Goal: Check status: Check status

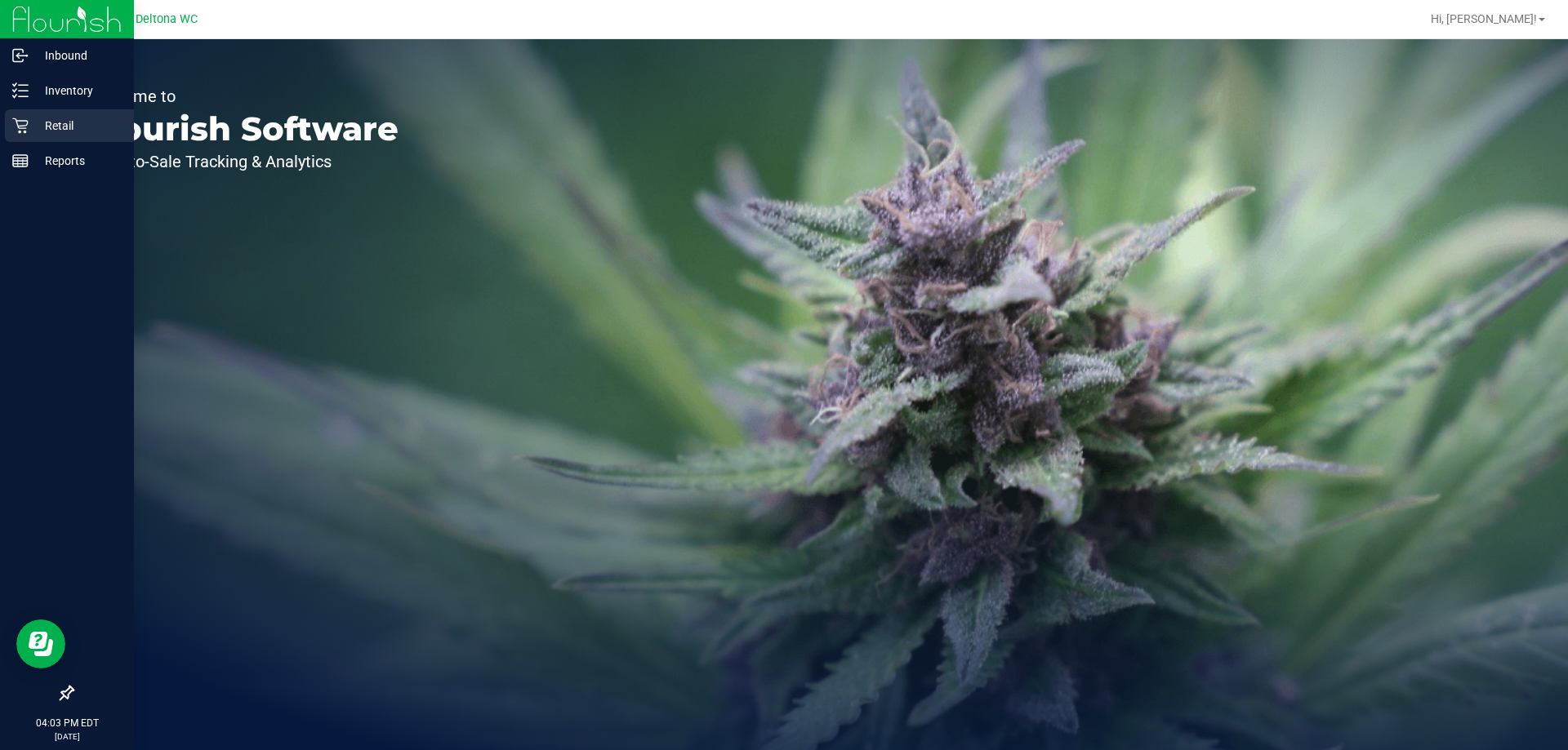
click at [77, 116] on p "Retail" at bounding box center [77, 125] width 98 height 19
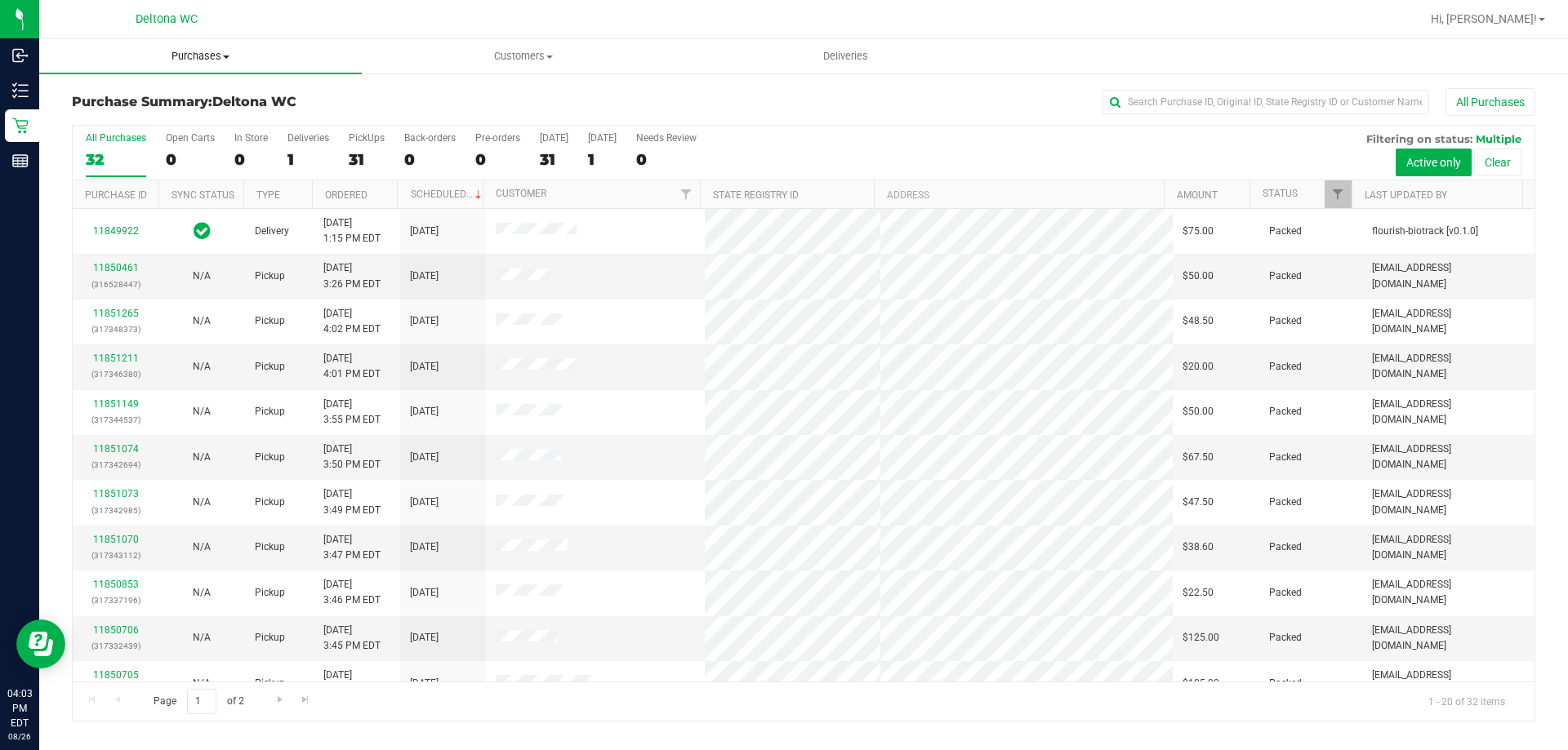
click at [219, 61] on span "Purchases" at bounding box center [200, 56] width 323 height 15
click at [185, 124] on li "Fulfillment" at bounding box center [200, 118] width 323 height 19
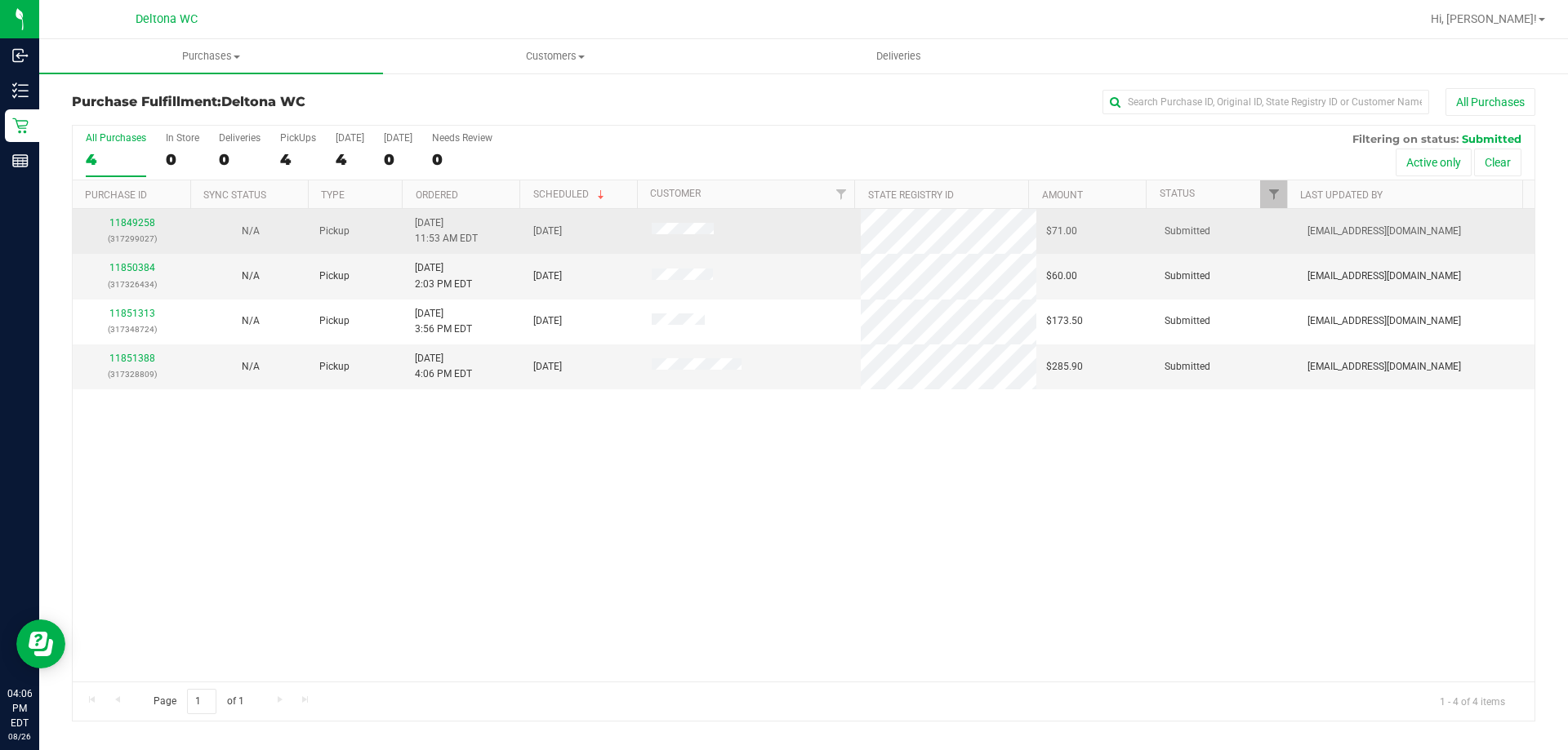
click at [127, 231] on p "(317299027)" at bounding box center [132, 238] width 98 height 16
click at [134, 222] on link "11849258" at bounding box center [132, 222] width 46 height 11
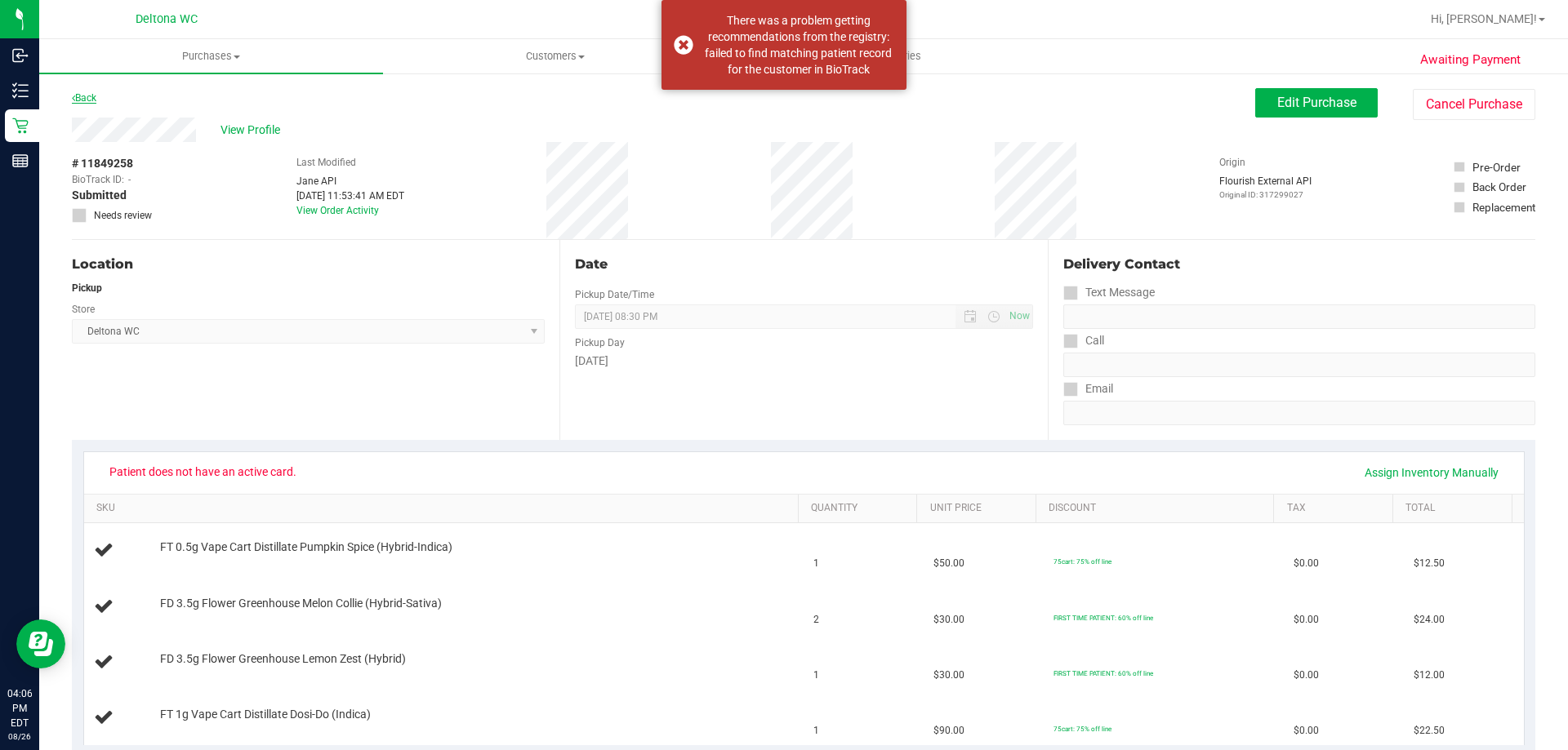
click at [89, 99] on div "Back" at bounding box center [84, 97] width 25 height 19
click at [87, 97] on link "Back" at bounding box center [84, 97] width 25 height 11
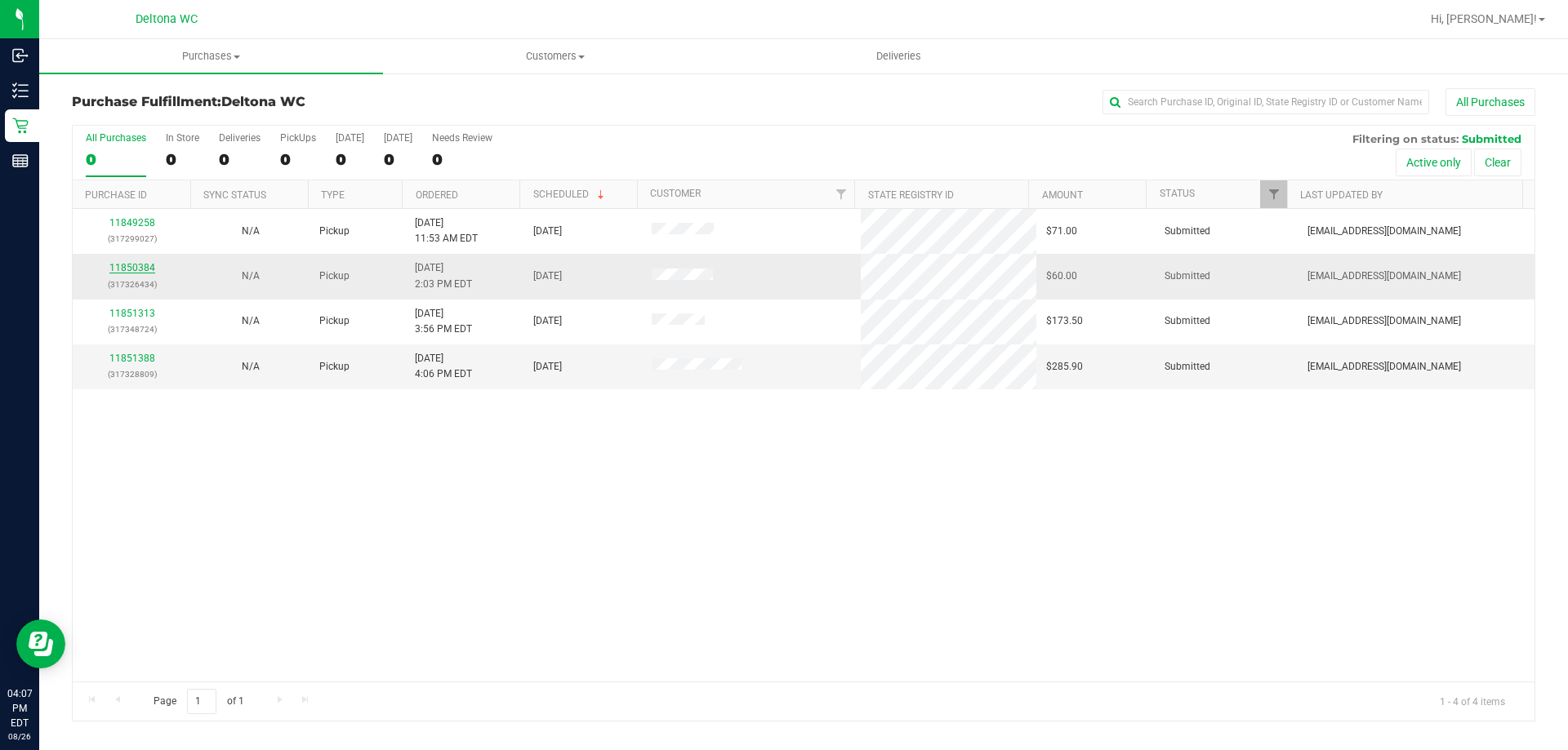
click at [143, 267] on link "11850384" at bounding box center [132, 267] width 46 height 11
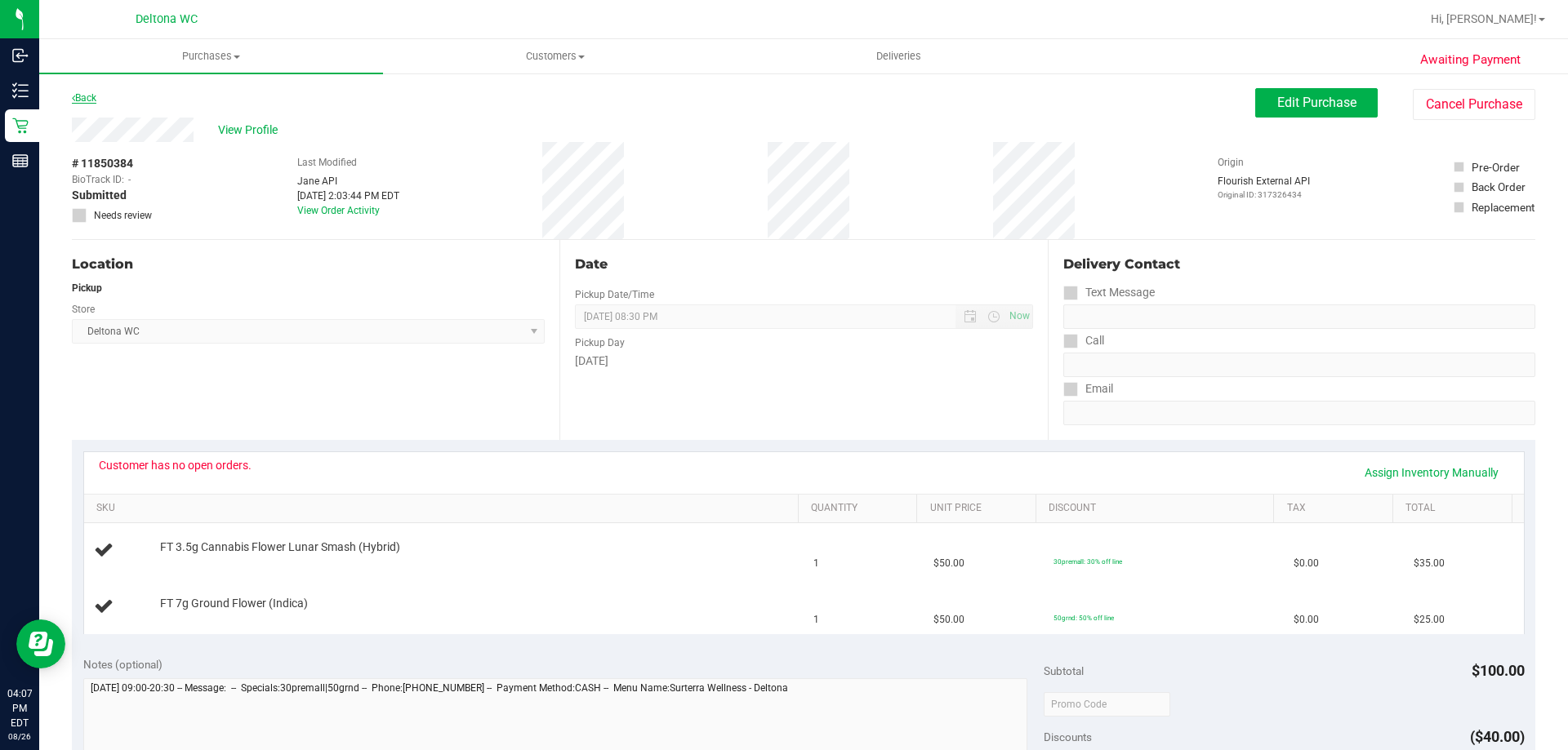
click at [85, 99] on link "Back" at bounding box center [84, 97] width 25 height 11
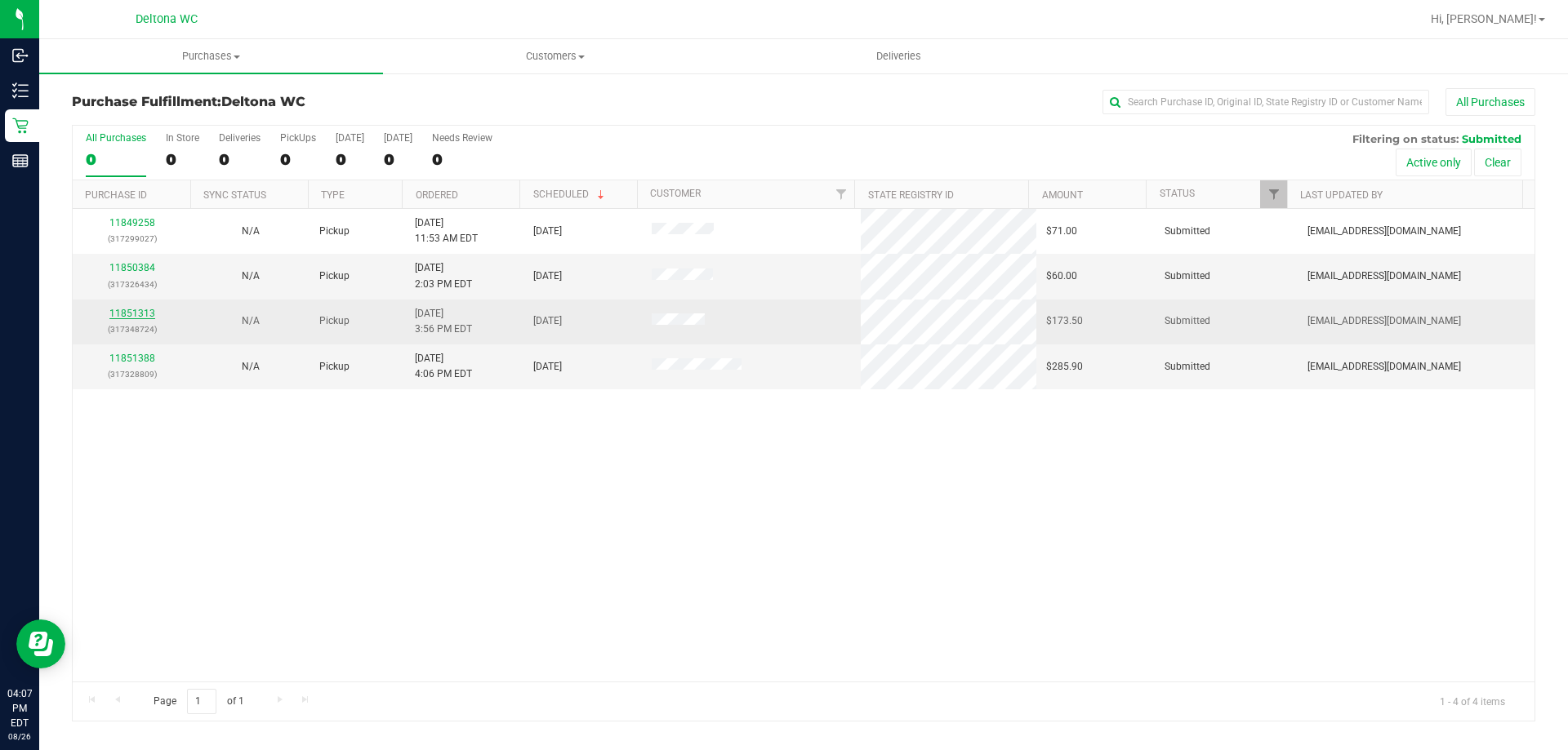
click at [135, 311] on link "11851313" at bounding box center [132, 313] width 46 height 11
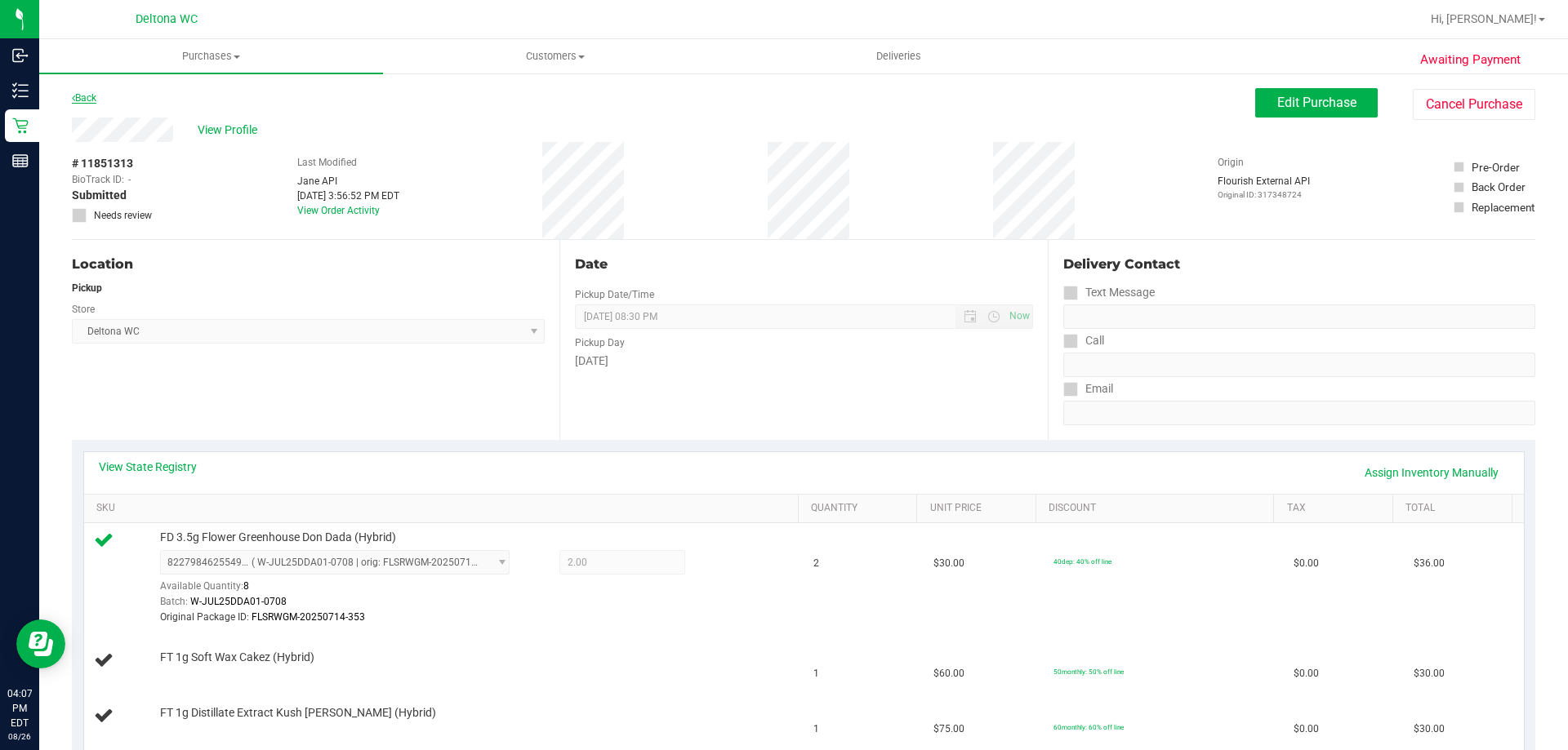
click at [86, 96] on link "Back" at bounding box center [84, 97] width 25 height 11
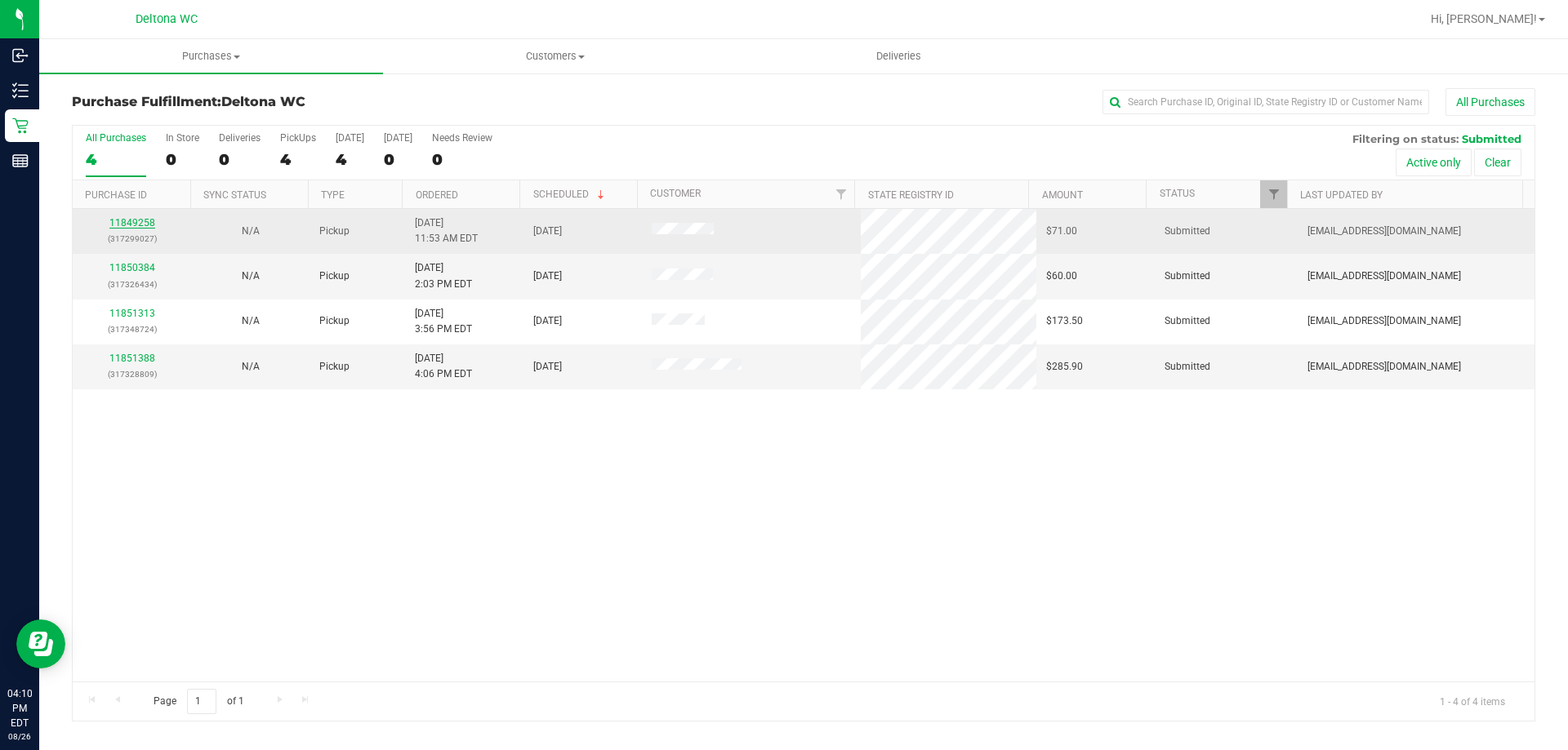
click at [140, 218] on link "11849258" at bounding box center [132, 222] width 46 height 11
